Goal: Check status

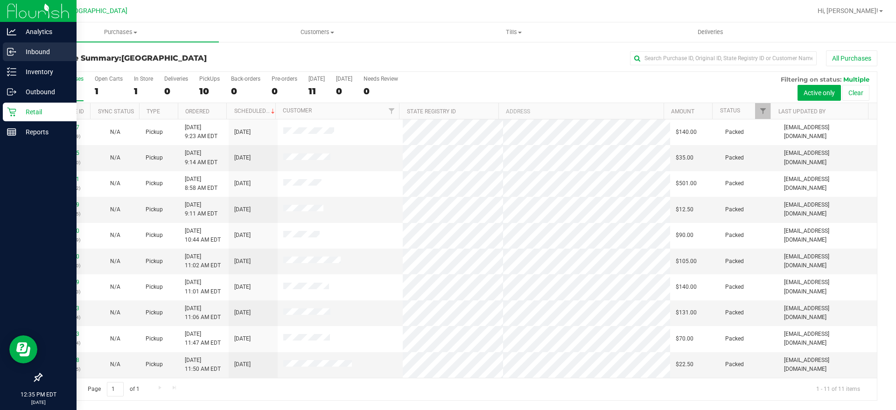
click at [20, 54] on p "Inbound" at bounding box center [44, 51] width 56 height 11
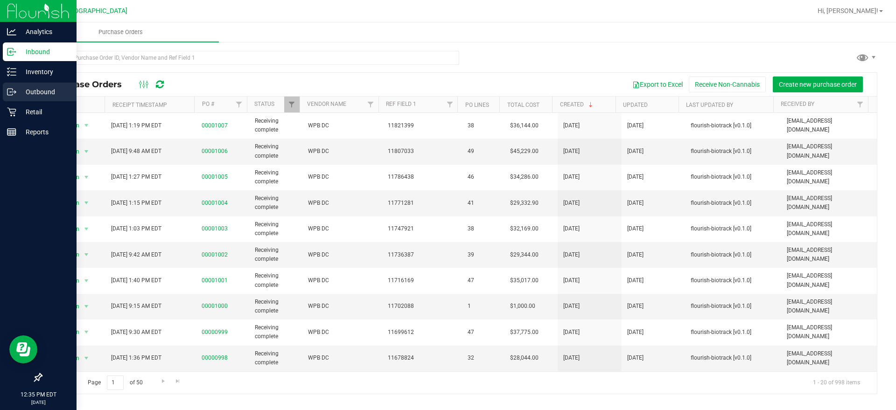
click at [20, 86] on p "Outbound" at bounding box center [44, 91] width 56 height 11
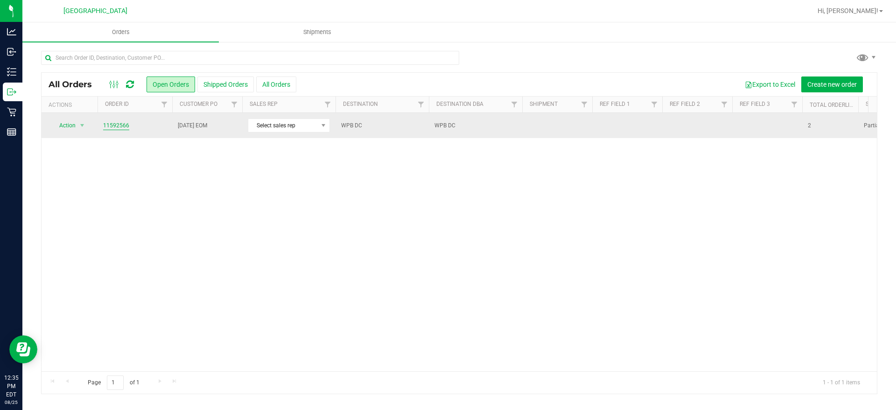
click at [108, 125] on link "11592566" at bounding box center [116, 125] width 26 height 9
